Goal: Task Accomplishment & Management: Manage account settings

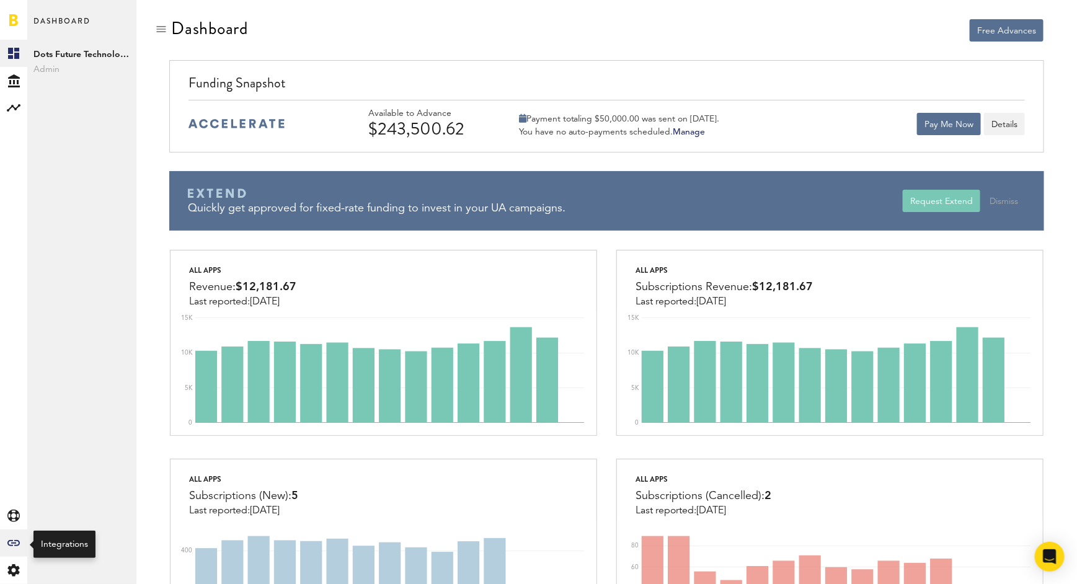
click at [12, 543] on icon "Created with Sketch." at bounding box center [13, 543] width 12 height 6
click at [59, 40] on link "All" at bounding box center [81, 53] width 109 height 27
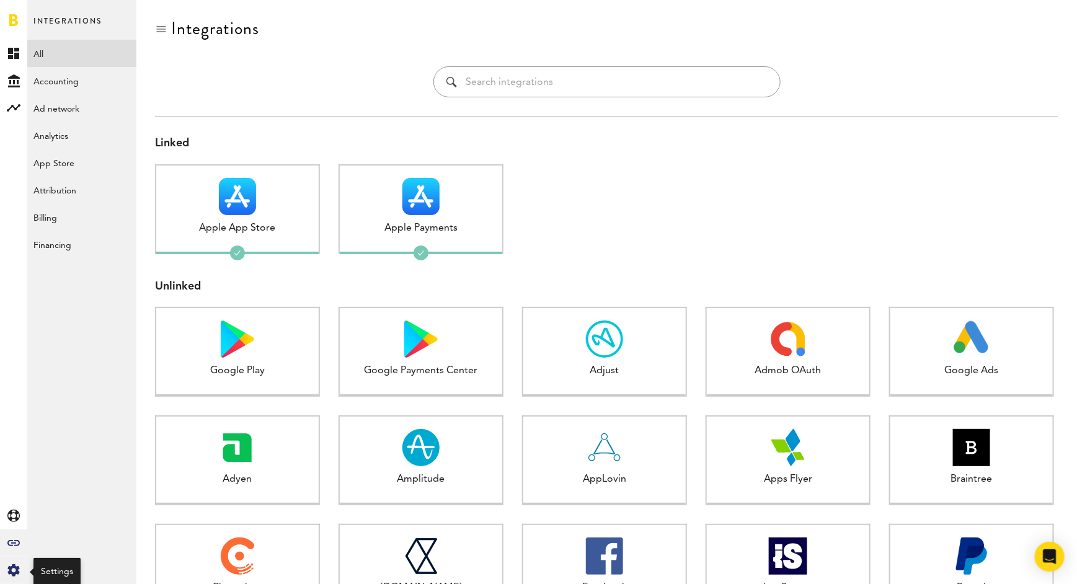
click at [8, 574] on icon at bounding box center [13, 570] width 12 height 12
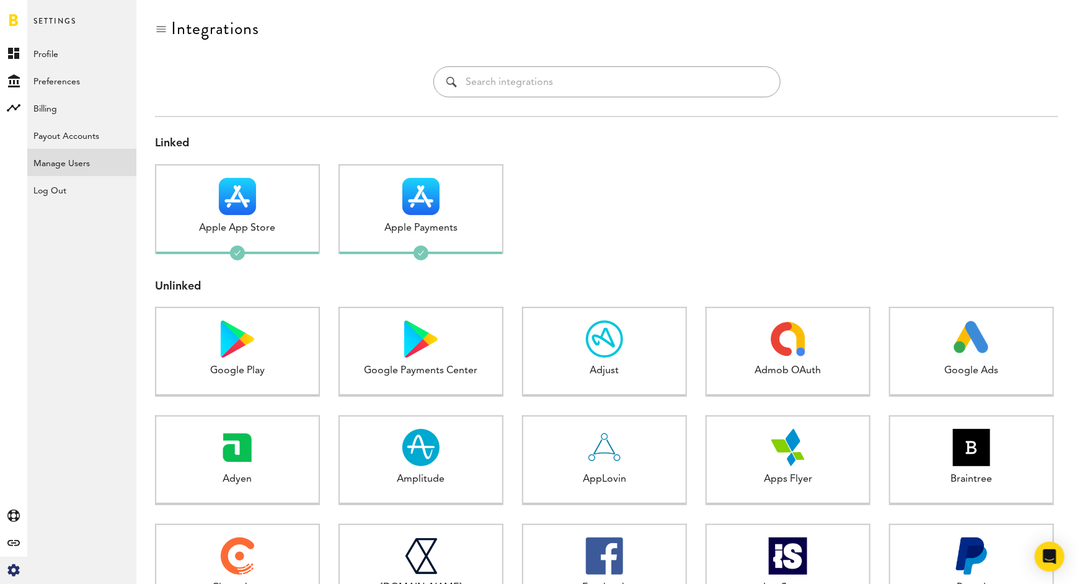
click at [75, 166] on link "Manage Users" at bounding box center [81, 162] width 109 height 27
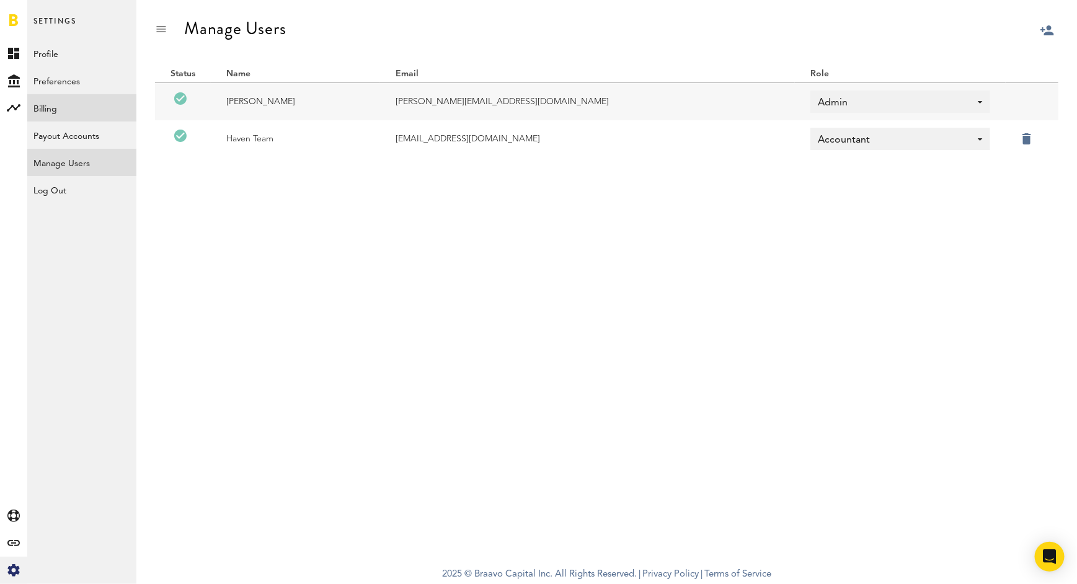
click at [57, 115] on link "Billing" at bounding box center [81, 107] width 109 height 27
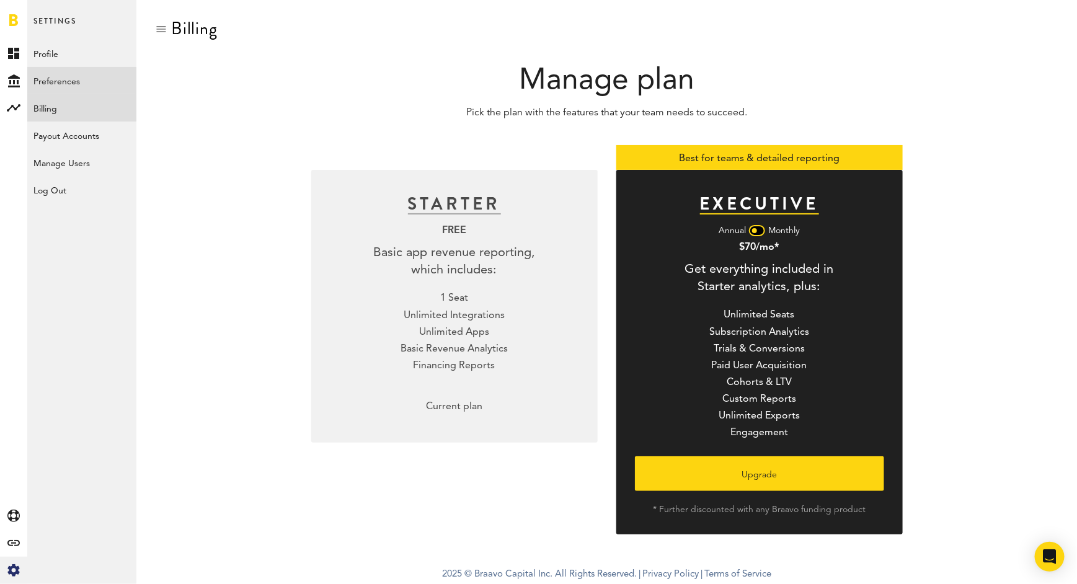
click at [64, 83] on link "Preferences" at bounding box center [81, 80] width 109 height 27
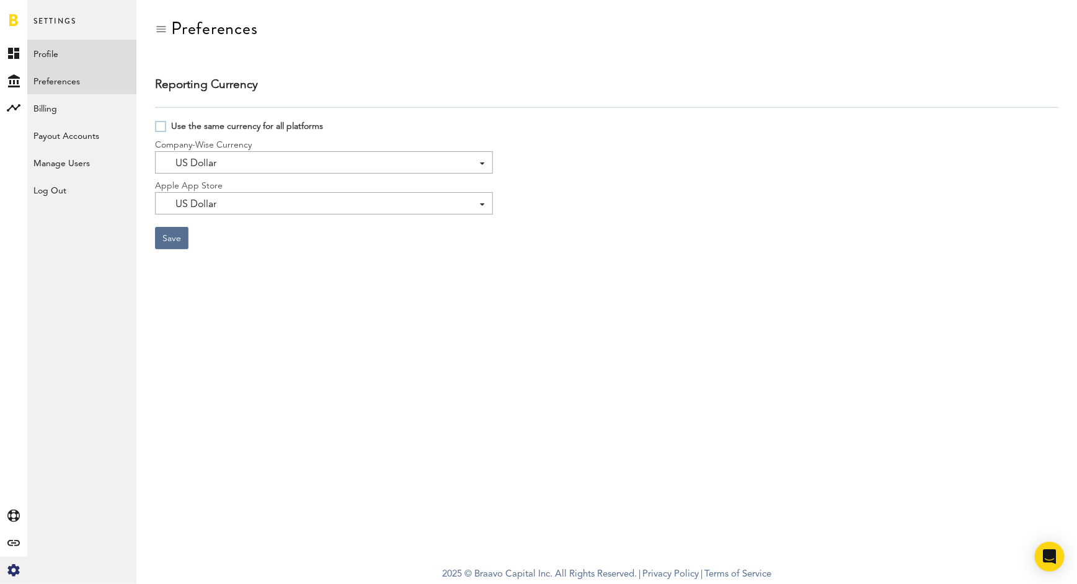
click at [71, 42] on link "Profile" at bounding box center [81, 53] width 109 height 27
